Goal: Find contact information: Obtain details needed to contact an individual or organization

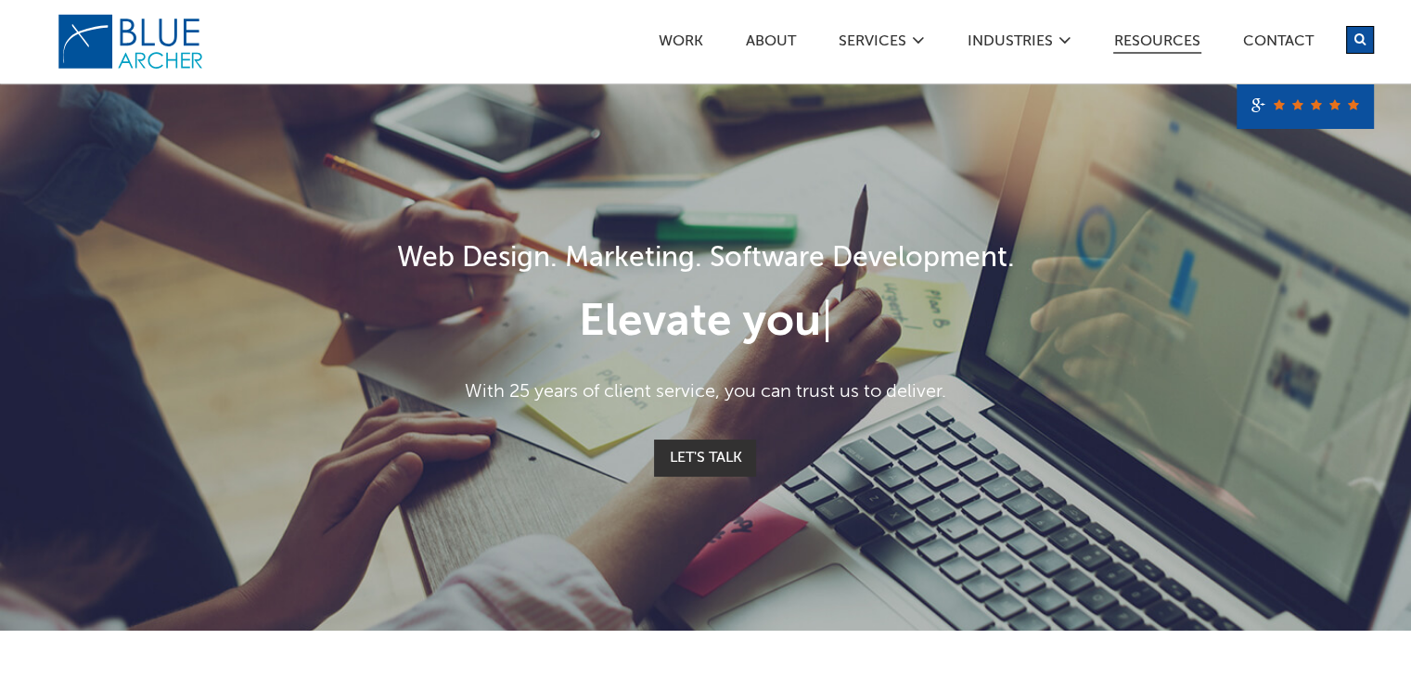
click at [1180, 49] on link "Resources" at bounding box center [1157, 43] width 88 height 19
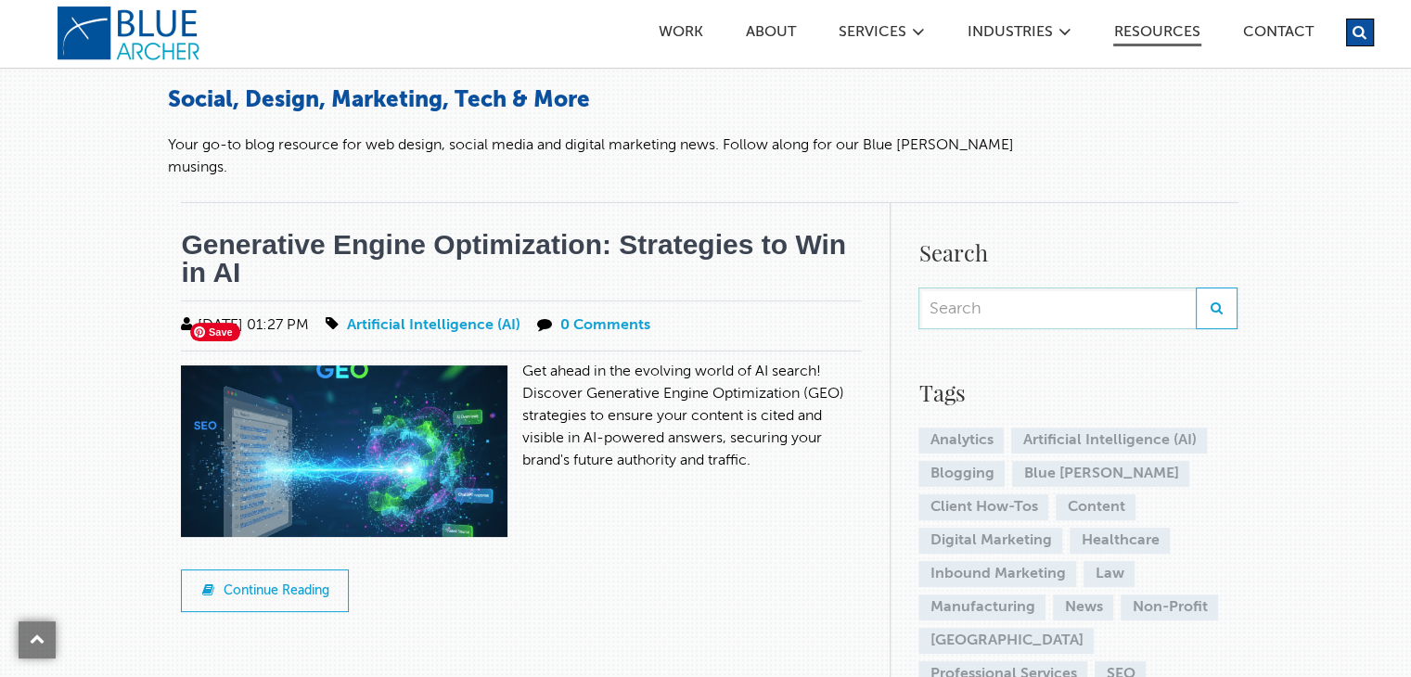
scroll to position [93, 0]
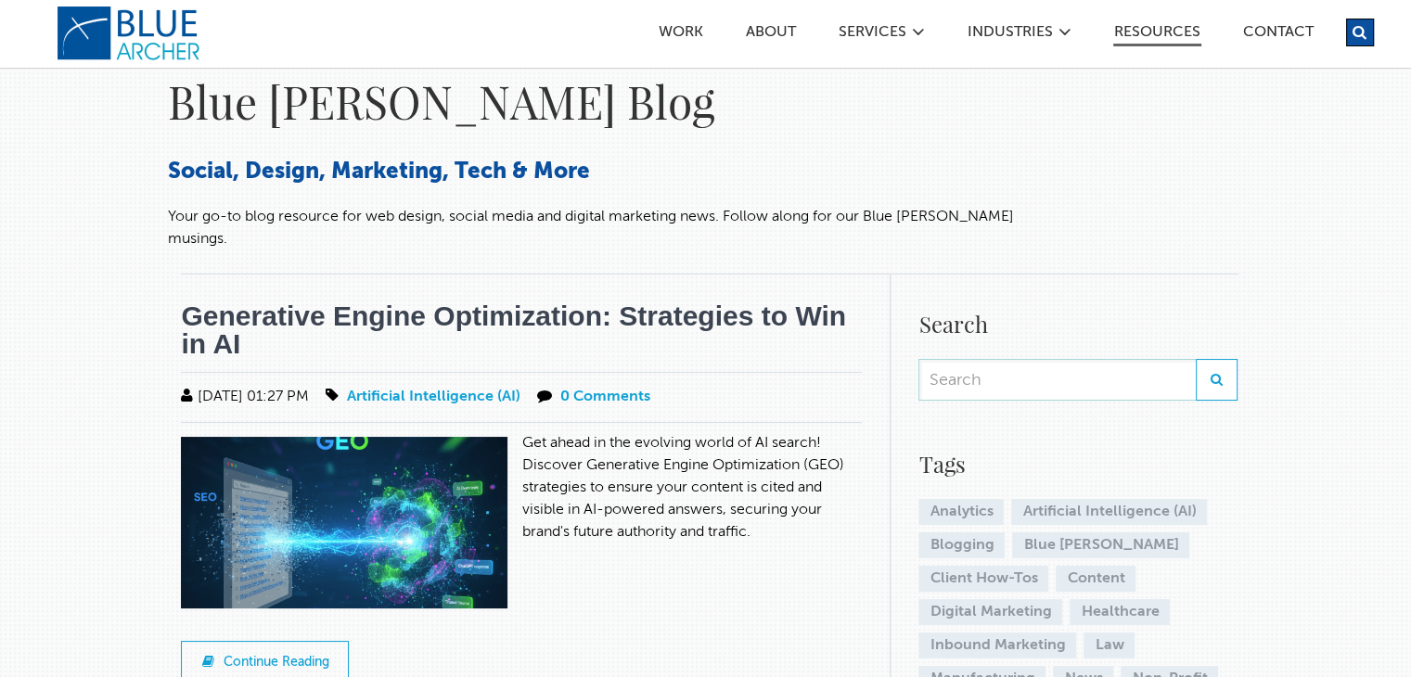
click at [425, 301] on link "Generative Engine Optimization: Strategies to Win in AI" at bounding box center [513, 330] width 665 height 58
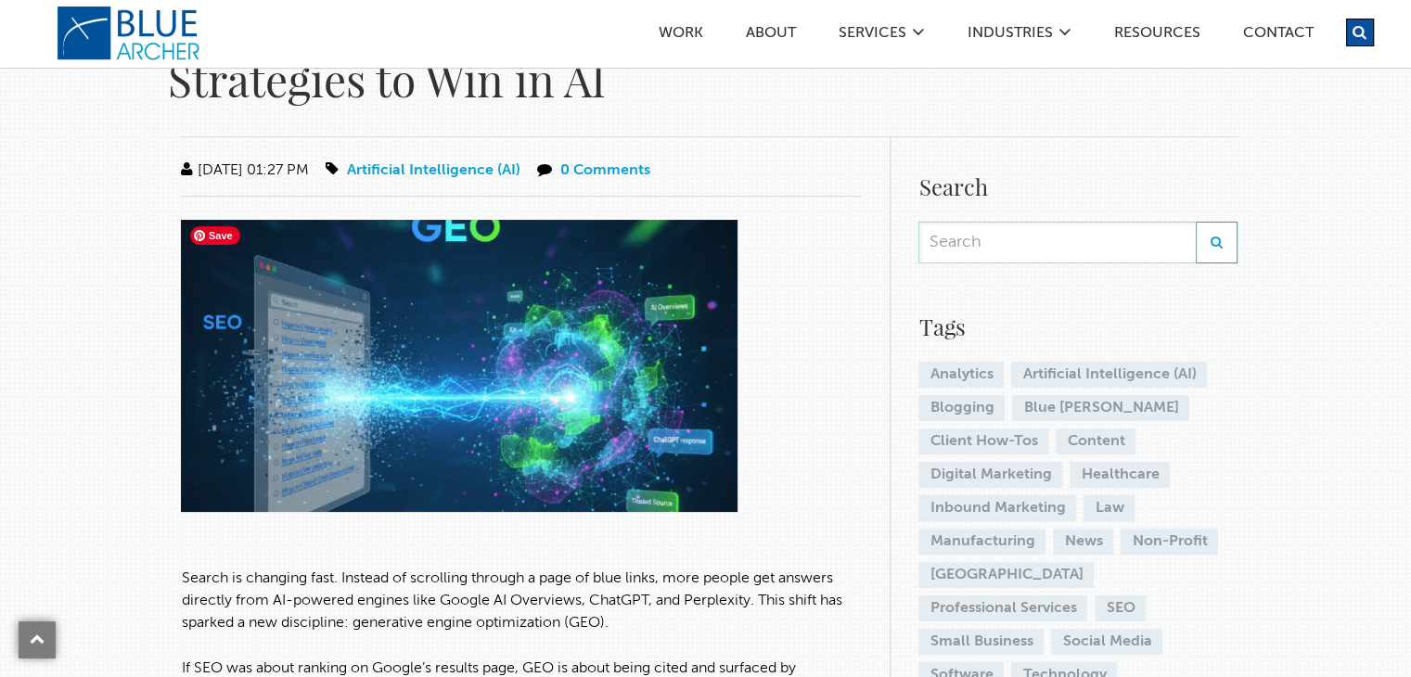
scroll to position [371, 0]
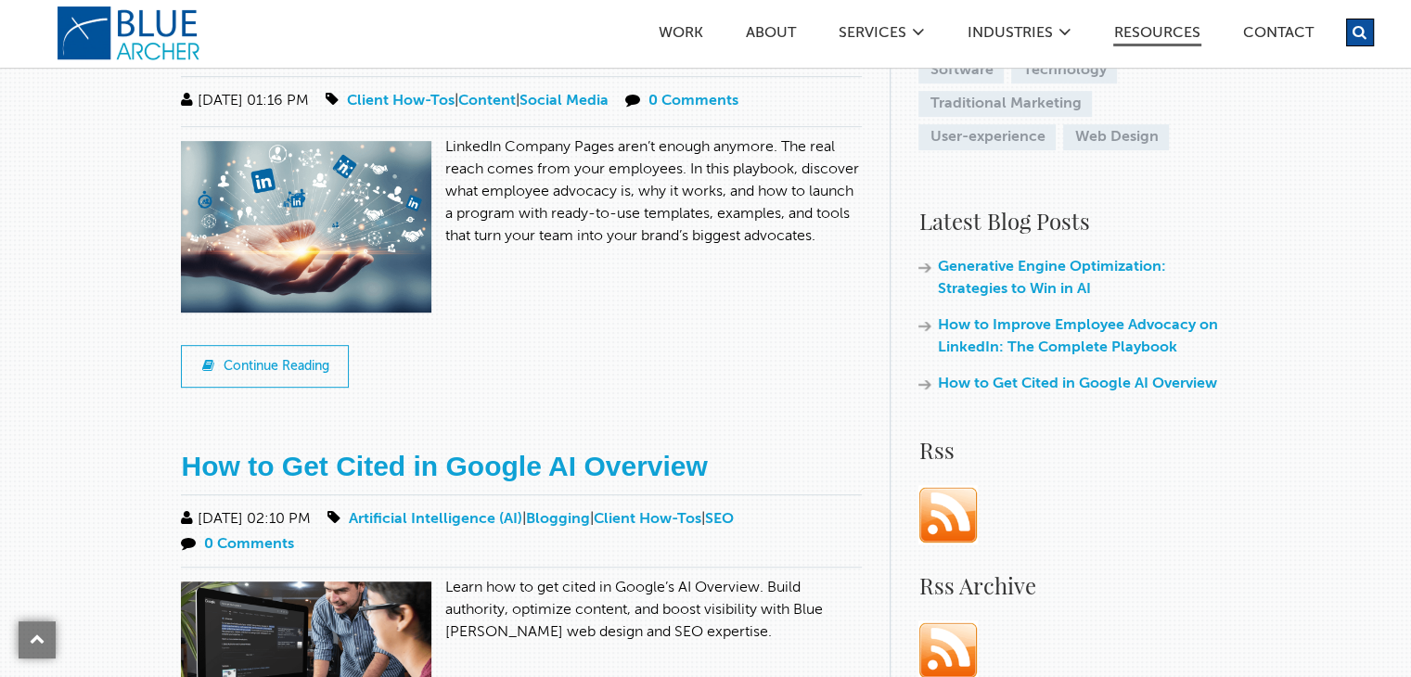
scroll to position [1113, 0]
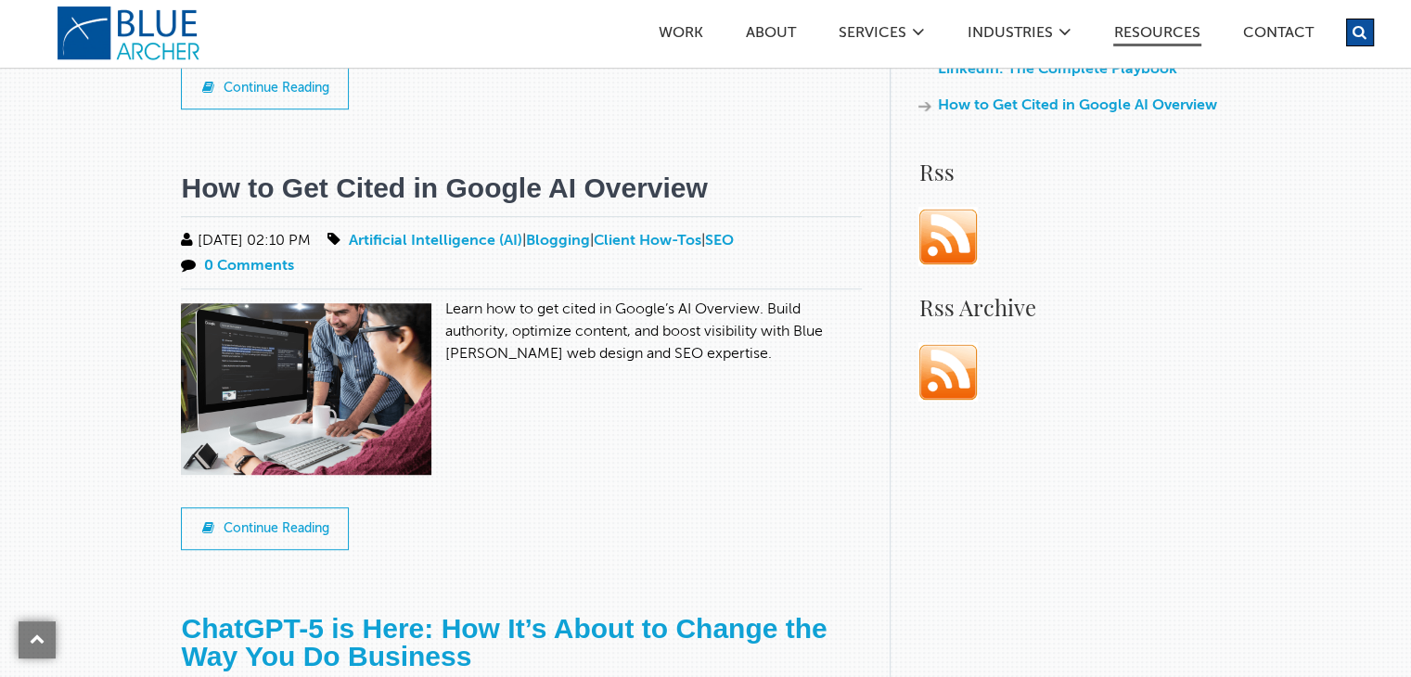
click at [375, 173] on link "How to Get Cited in Google AI Overview" at bounding box center [444, 188] width 526 height 31
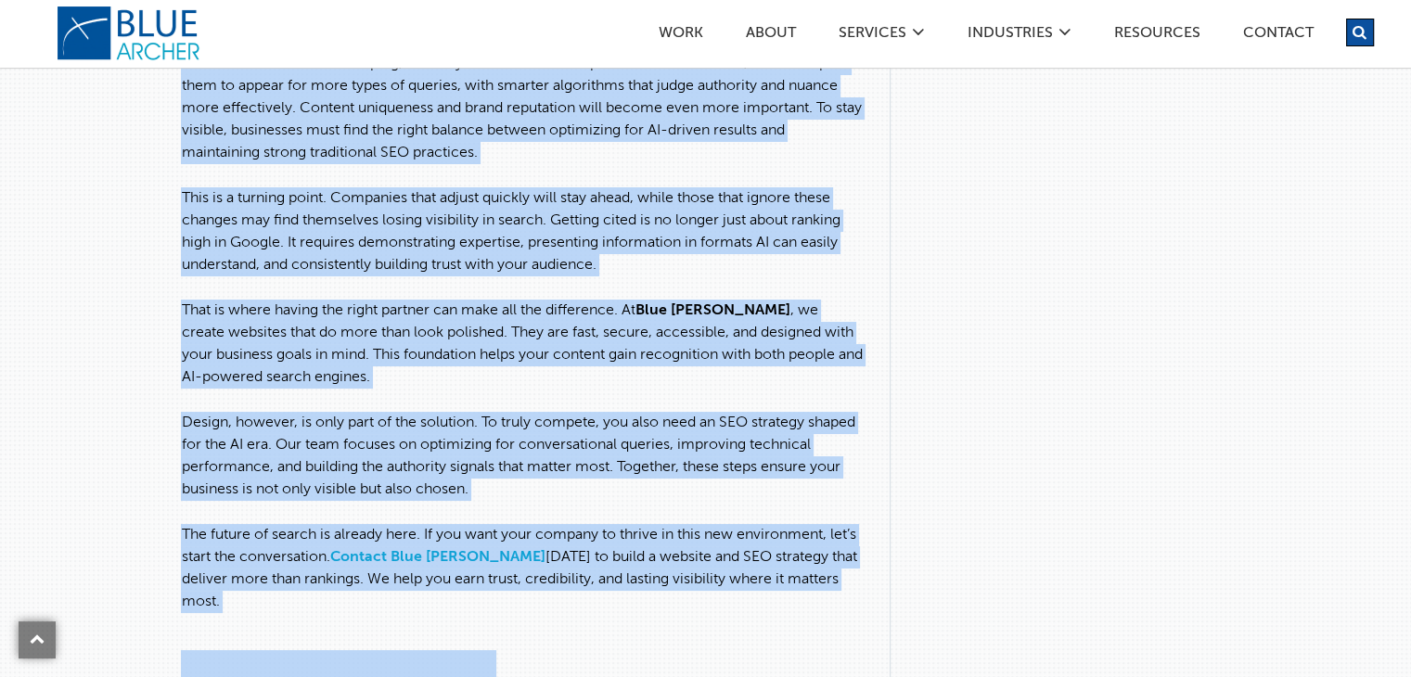
scroll to position [9049, 0]
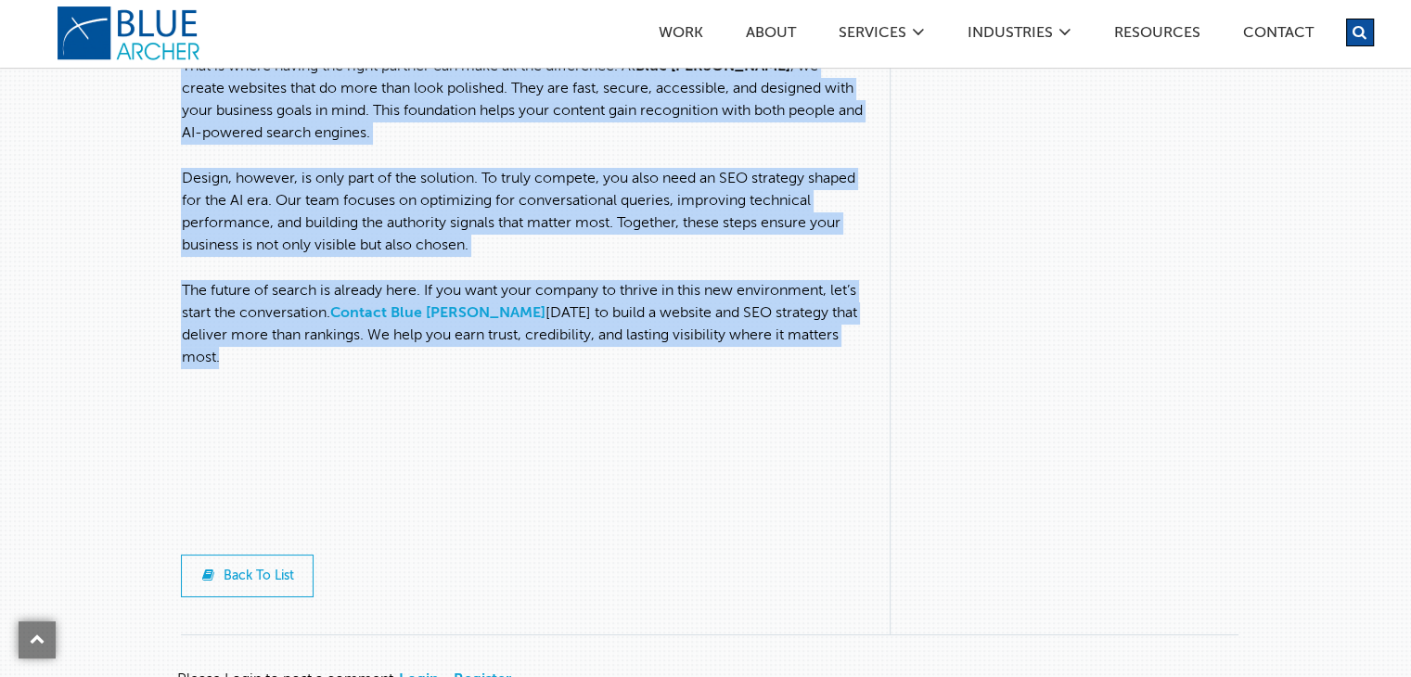
drag, startPoint x: 180, startPoint y: 183, endPoint x: 683, endPoint y: 393, distance: 544.9
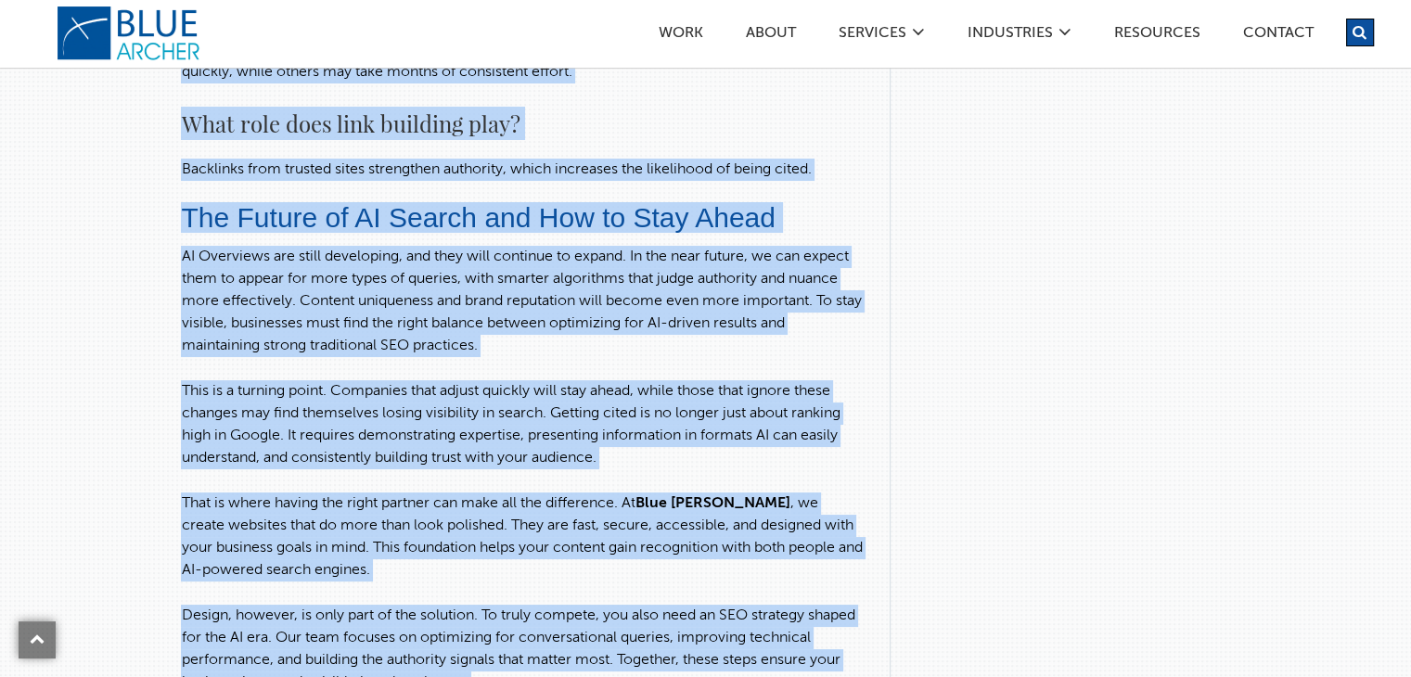
scroll to position [8585, 0]
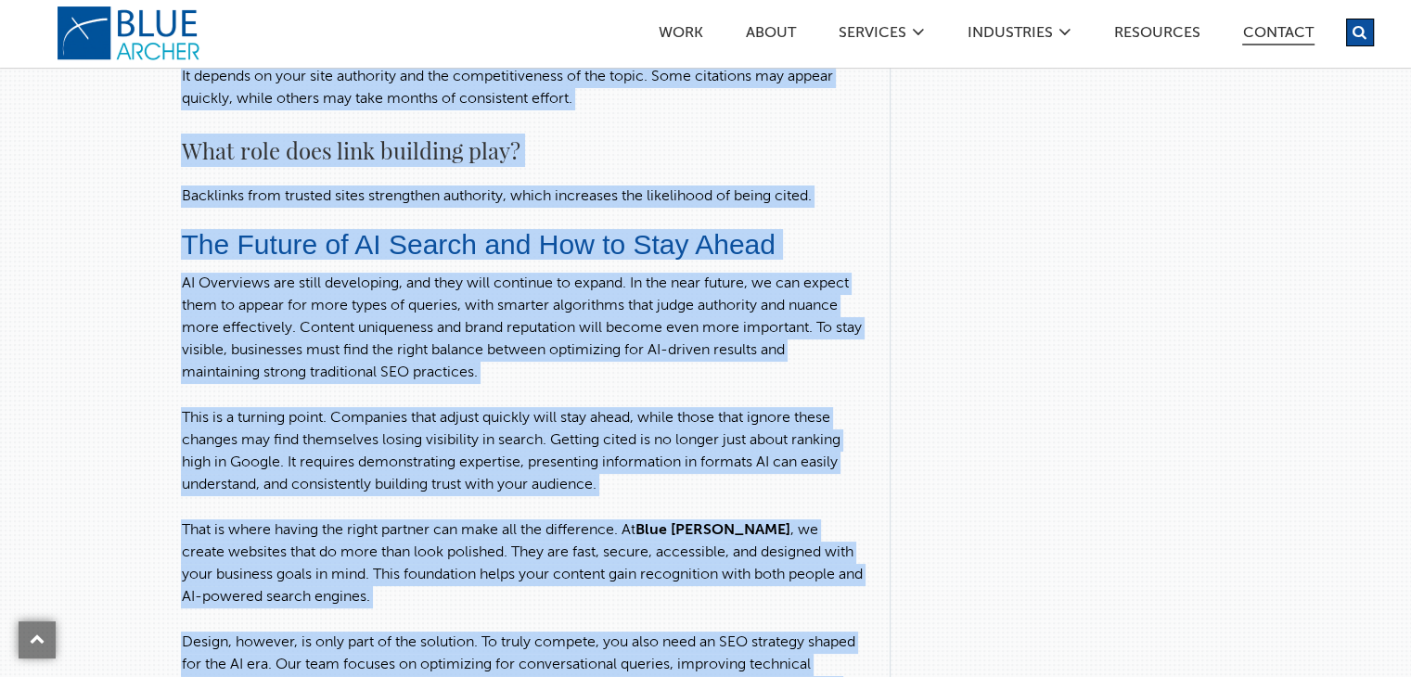
click at [1266, 33] on link "Contact" at bounding box center [1278, 35] width 72 height 19
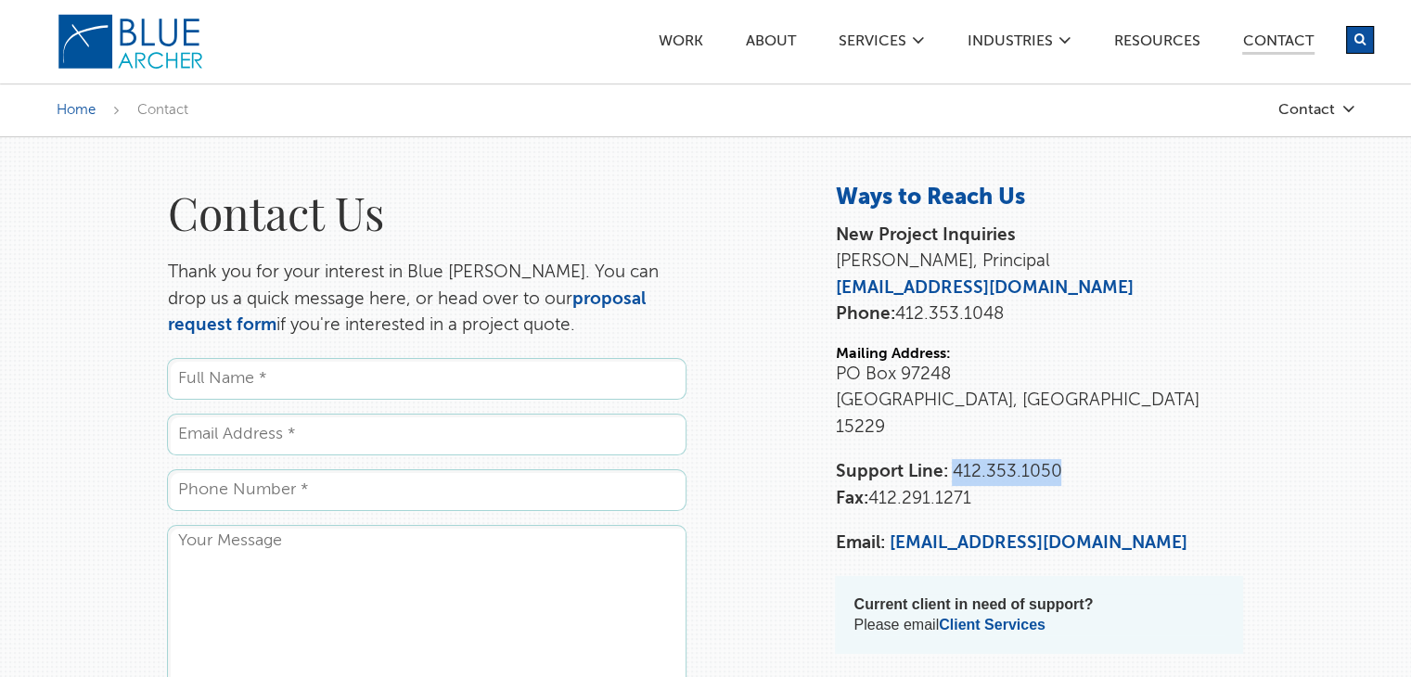
drag, startPoint x: 1070, startPoint y: 446, endPoint x: 952, endPoint y: 454, distance: 118.1
click at [952, 459] on p "Support Line: [PHONE_NUMBER] Fax: [PHONE_NUMBER]" at bounding box center [1039, 485] width 408 height 53
copy span "412.353.1050"
drag, startPoint x: 1108, startPoint y: 511, endPoint x: 889, endPoint y: 520, distance: 219.1
click at [889, 531] on p "Email: [EMAIL_ADDRESS][DOMAIN_NAME]" at bounding box center [1039, 544] width 408 height 27
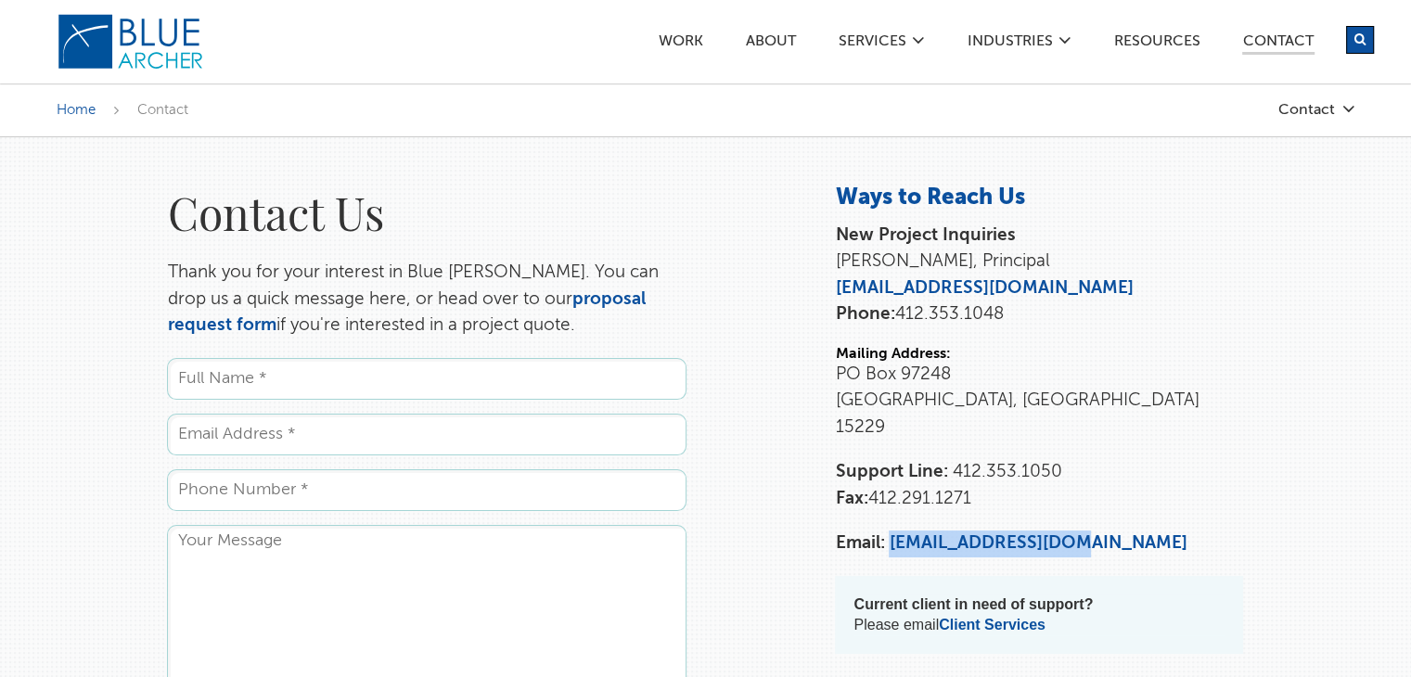
copy link "[EMAIL_ADDRESS][DOMAIN_NAME]"
